Goal: Task Accomplishment & Management: Understand process/instructions

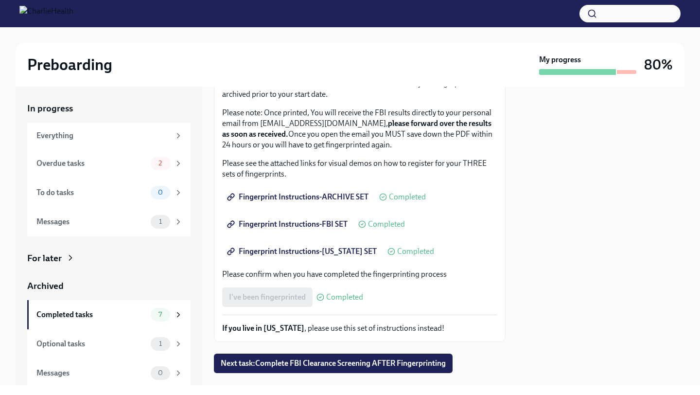
scroll to position [122, 0]
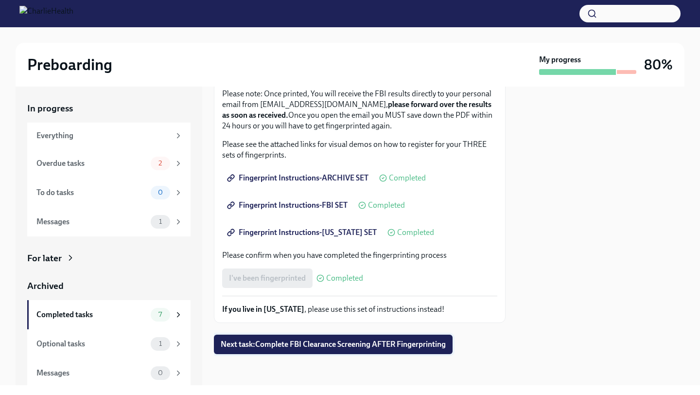
click at [313, 347] on span "Next task : Complete FBI Clearance Screening AFTER Fingerprinting" at bounding box center [333, 344] width 225 height 10
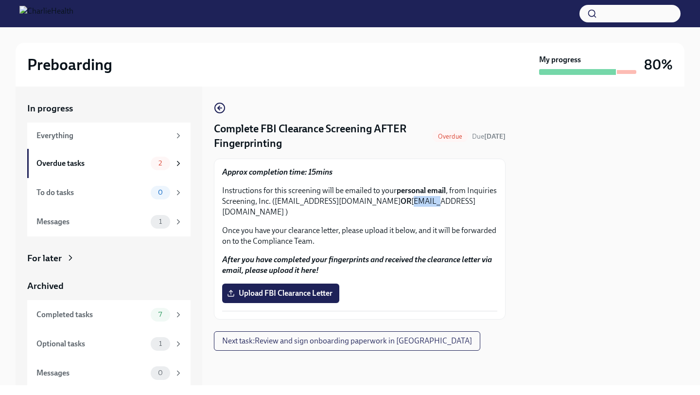
drag, startPoint x: 416, startPoint y: 202, endPoint x: 440, endPoint y: 202, distance: 23.3
click at [440, 202] on p "Instructions for this screening will be emailed to your personal email , from I…" at bounding box center [359, 201] width 275 height 32
click at [417, 225] on p "Once you have your clearance letter, please upload it below, and it will be for…" at bounding box center [359, 235] width 275 height 21
click at [139, 160] on div "Overdue tasks" at bounding box center [91, 163] width 110 height 11
